Goal: Transaction & Acquisition: Purchase product/service

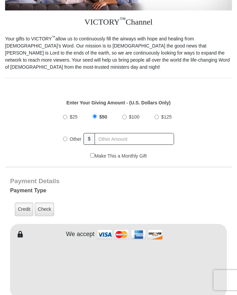
scroll to position [154, 0]
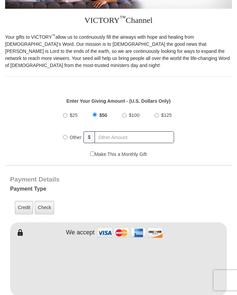
click at [64, 135] on input "Other" at bounding box center [65, 137] width 4 height 4
radio input "true"
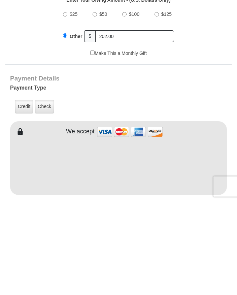
scroll to position [255, 0]
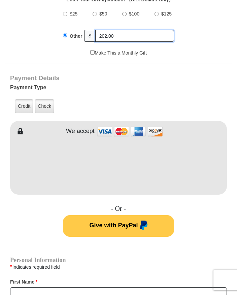
type input "202.00"
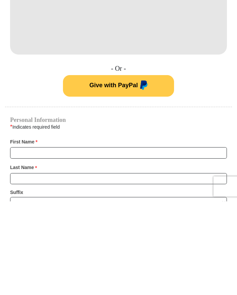
scroll to position [306, 0]
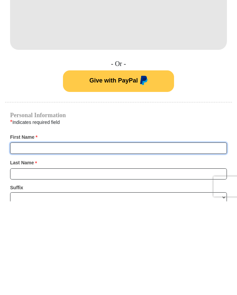
click at [25, 236] on input "First Name *" at bounding box center [118, 241] width 217 height 11
type input "[PERSON_NAME]"
click at [119, 164] on button "Give with PayPal" at bounding box center [118, 175] width 111 height 22
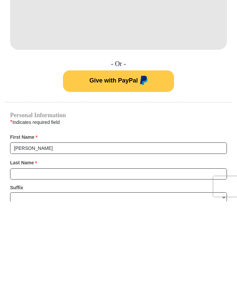
scroll to position [409, 0]
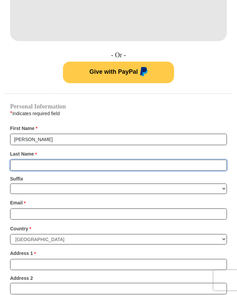
click at [26, 160] on input "Last Name *" at bounding box center [118, 165] width 217 height 11
type input "[PERSON_NAME]"
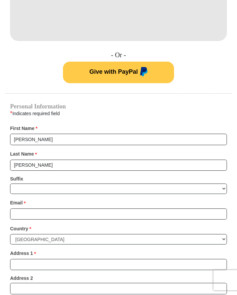
click at [41, 174] on div "Suffix [PERSON_NAME] I II III IV V VI" at bounding box center [118, 184] width 217 height 20
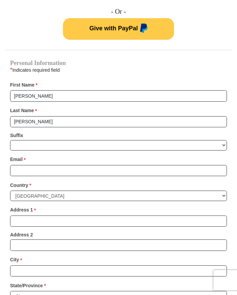
scroll to position [454, 0]
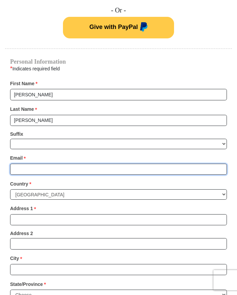
click at [34, 164] on input "Email *" at bounding box center [118, 169] width 217 height 11
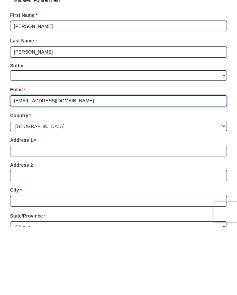
type input "nickcny1@proton.me"
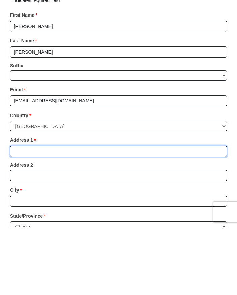
click at [32, 214] on input "Address 1 *" at bounding box center [118, 219] width 217 height 11
click at [24, 214] on input "2143Lake Debra" at bounding box center [118, 219] width 217 height 11
click at [18, 214] on input "2143Lake Debra" at bounding box center [118, 219] width 217 height 11
click at [23, 214] on input "2143Lake Debra" at bounding box center [118, 219] width 217 height 11
click at [28, 214] on input "2143Lake Debra" at bounding box center [118, 219] width 217 height 11
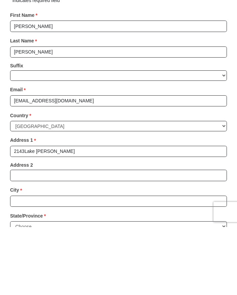
scroll to position [523, 0]
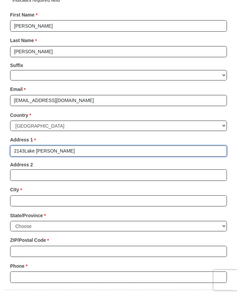
click at [59, 146] on input "2143Lake Debra" at bounding box center [118, 151] width 217 height 11
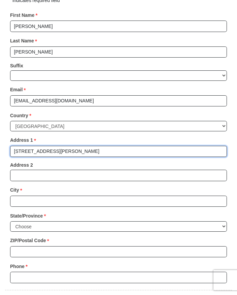
type input "2143 Lake Debra Drive"
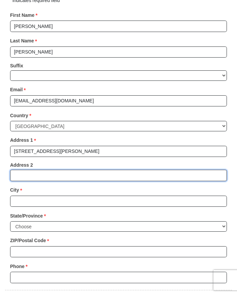
click at [36, 170] on input "Address 2" at bounding box center [118, 175] width 217 height 11
type input "Apt. 1016"
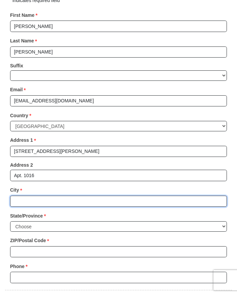
click at [78, 196] on input "City *" at bounding box center [118, 201] width 217 height 11
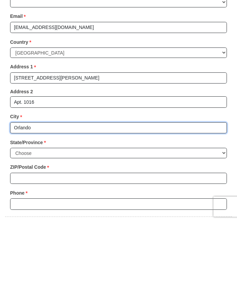
type input "Orlando"
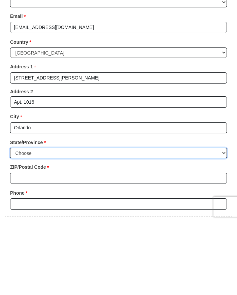
click at [100, 222] on select "Choose Alabama Alaska American Samoa Arizona Arkansas Armed Forces Americas Arm…" at bounding box center [118, 227] width 217 height 10
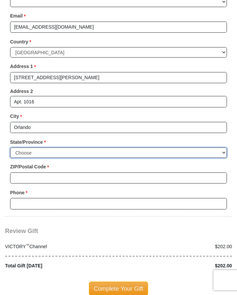
select select "FL"
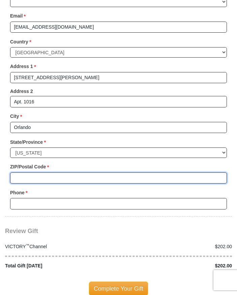
click at [60, 173] on input "ZIP/Postal Code *" at bounding box center [118, 178] width 217 height 11
type input "32835"
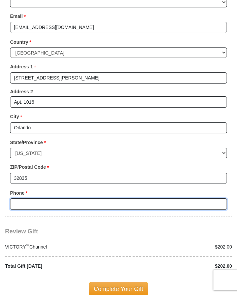
click at [53, 199] on input "Phone * *" at bounding box center [118, 204] width 217 height 11
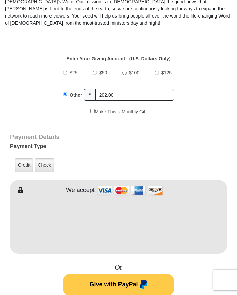
scroll to position [191, 0]
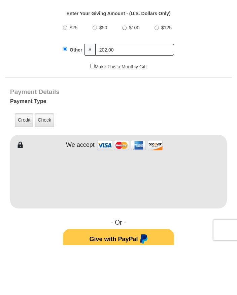
type input "4075740499"
click at [24, 164] on label "Credit" at bounding box center [24, 171] width 19 height 14
click at [0, 0] on input "Credit" at bounding box center [0, 0] width 0 height 0
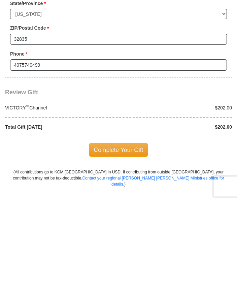
scroll to position [659, 0]
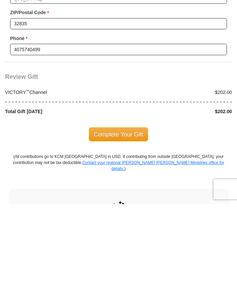
click at [130, 218] on span "Complete Your Gift" at bounding box center [119, 225] width 60 height 14
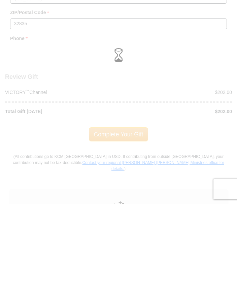
scroll to position [751, 0]
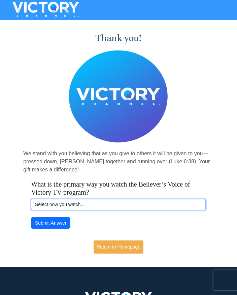
click at [106, 200] on select "Select how you watch... Daystar Morning Daystar Evening KCM.org GoVictory.com V…" at bounding box center [118, 204] width 175 height 11
select select "ROKU"
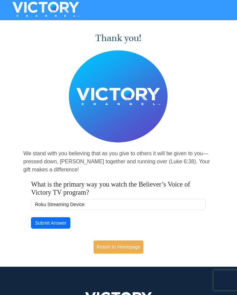
click at [60, 221] on button "Submit Answer" at bounding box center [50, 222] width 39 height 11
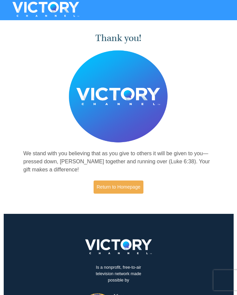
click at [134, 187] on link "Return to Homepage" at bounding box center [119, 187] width 50 height 13
